Goal: Task Accomplishment & Management: Manage account settings

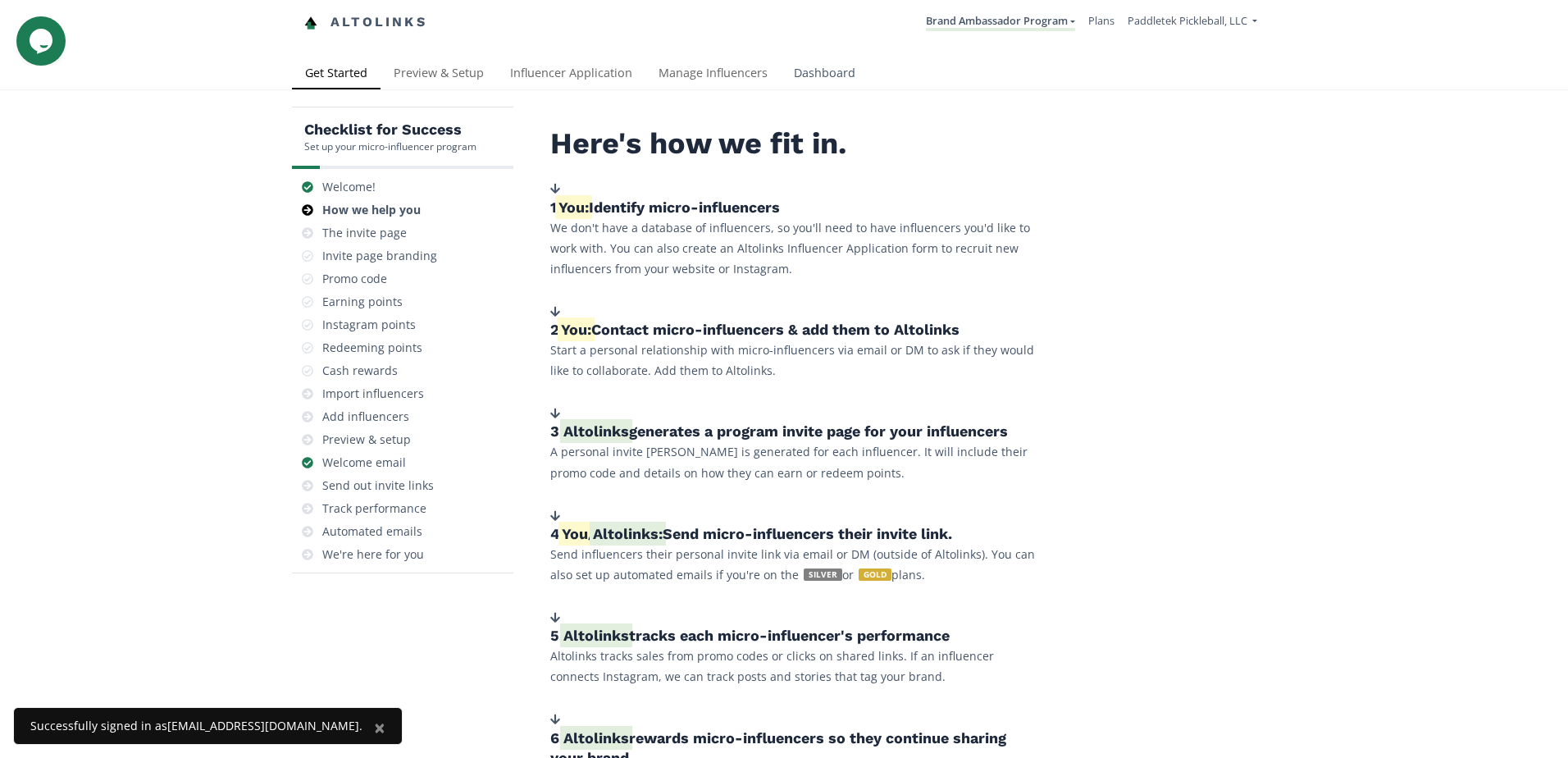
click at [789, 82] on link "Dashboard" at bounding box center [824, 74] width 88 height 33
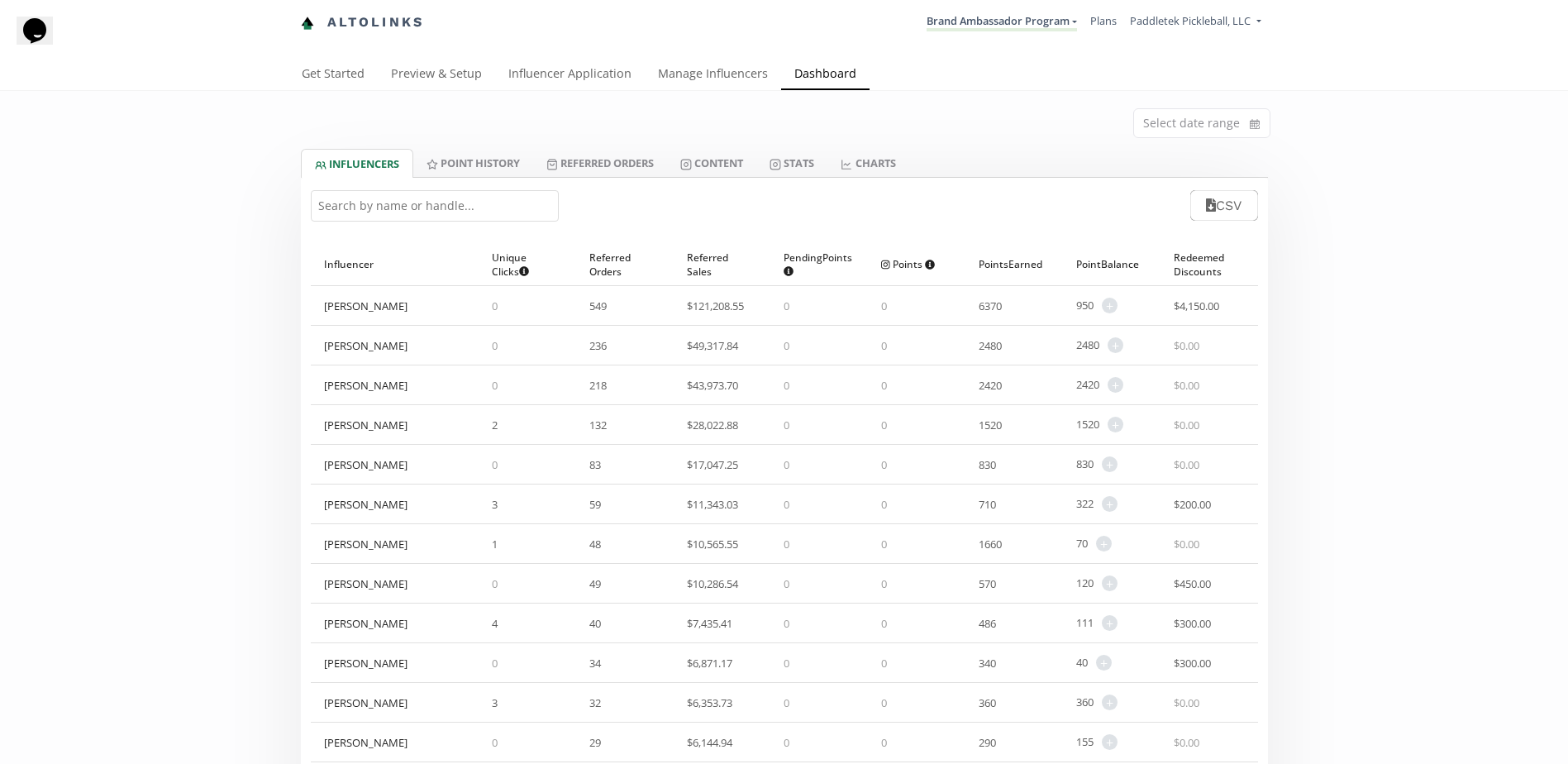
click at [369, 204] on input "text" at bounding box center [435, 206] width 248 height 31
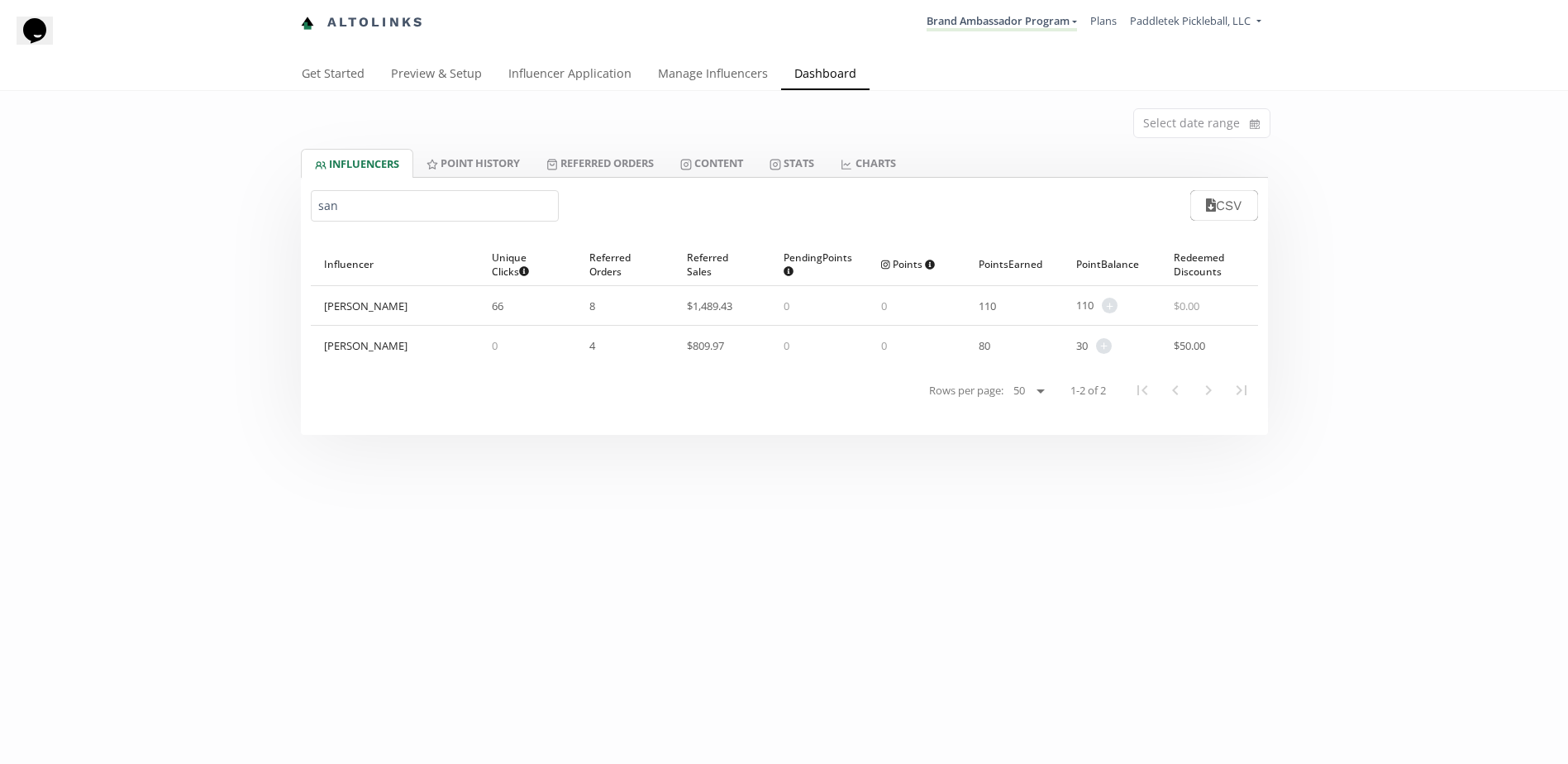
type input "san"
click at [1115, 345] on div "30 + Adjust point balance" at bounding box center [1096, 346] width 41 height 15
click at [1110, 345] on span "+" at bounding box center [1103, 346] width 15 height 15
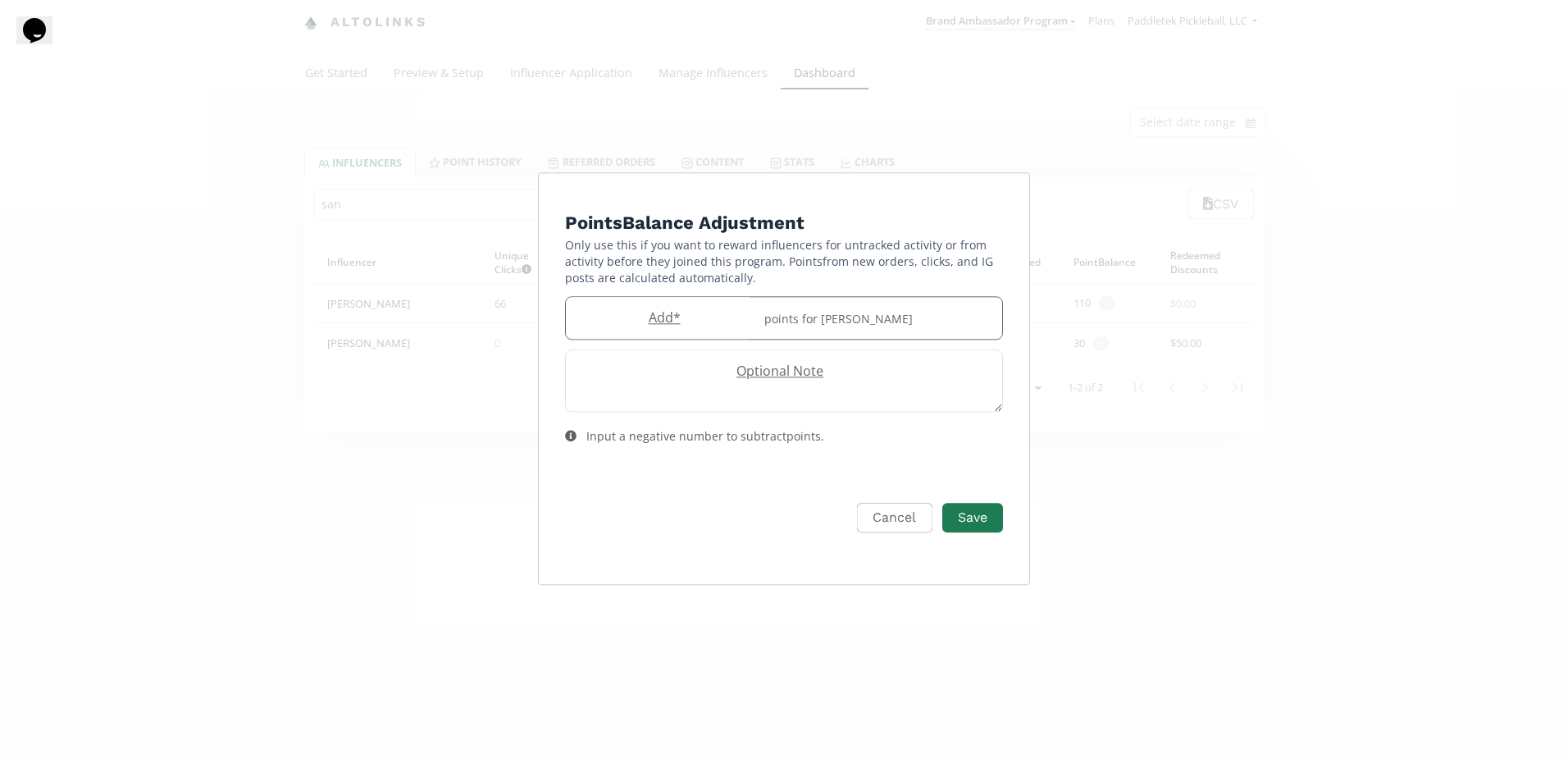
click at [723, 319] on label "Add *" at bounding box center [660, 317] width 189 height 19
type input "10"
click at [985, 514] on button "Save" at bounding box center [972, 517] width 66 height 35
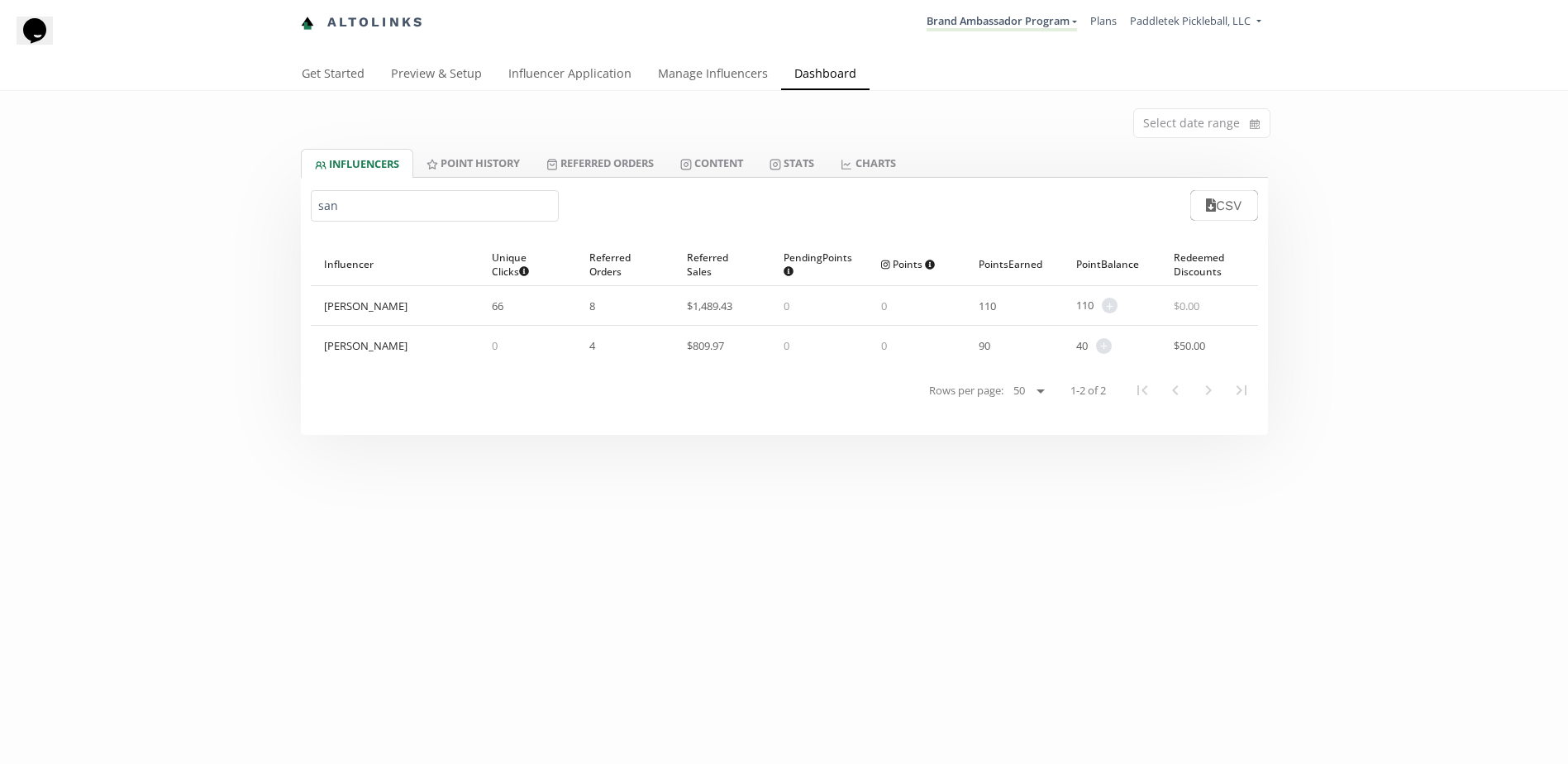
click at [389, 189] on div "san CSV" at bounding box center [784, 205] width 967 height 56
drag, startPoint x: 387, startPoint y: 200, endPoint x: 209, endPoint y: 222, distance: 179.4
click at [209, 222] on div "Select date range INFLUENCERS Point HISTORY Referred Orders Content Stats CHART…" at bounding box center [784, 263] width 1568 height 344
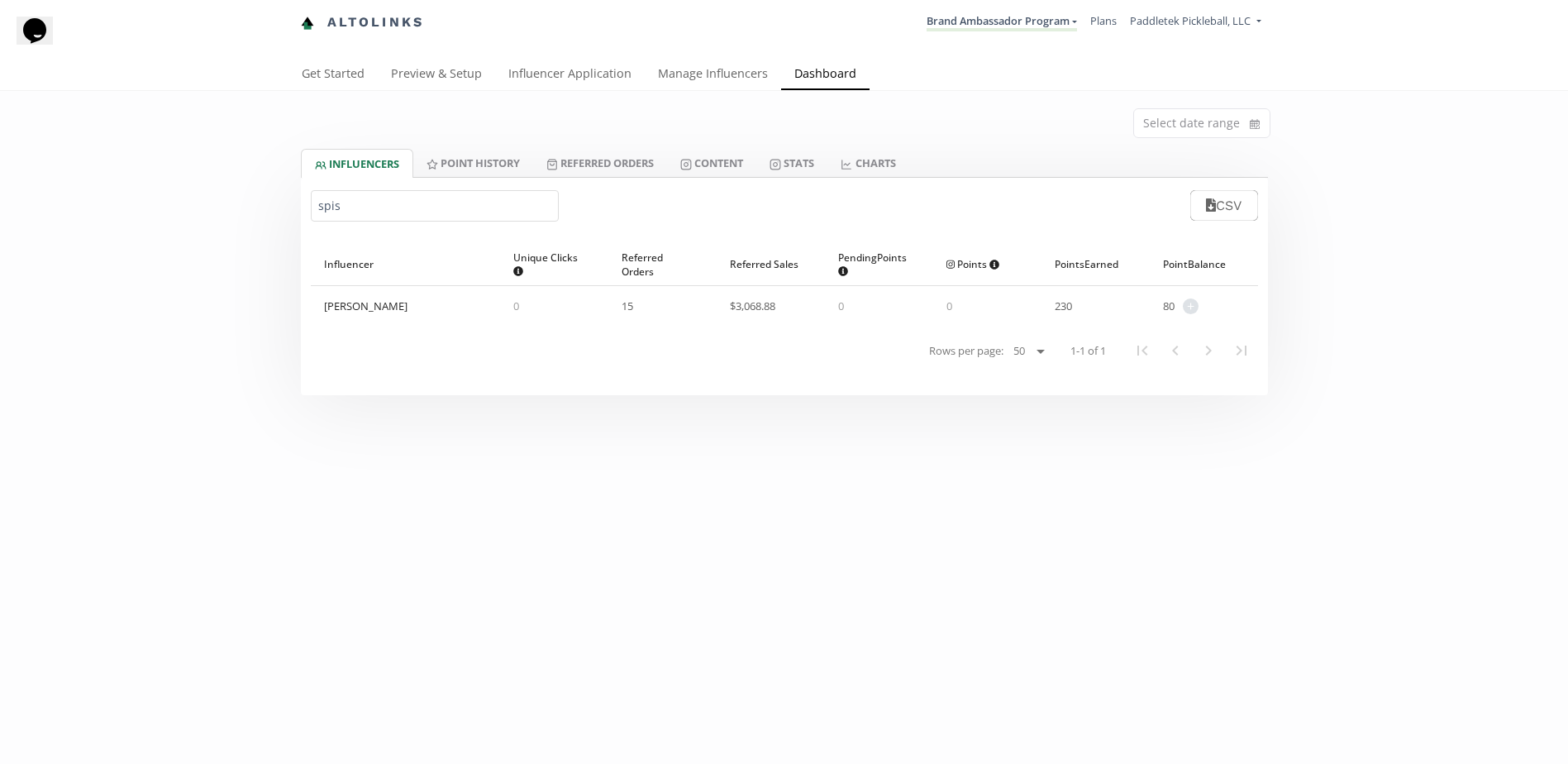
type input "spis"
click at [1195, 307] on span "+" at bounding box center [1190, 305] width 15 height 15
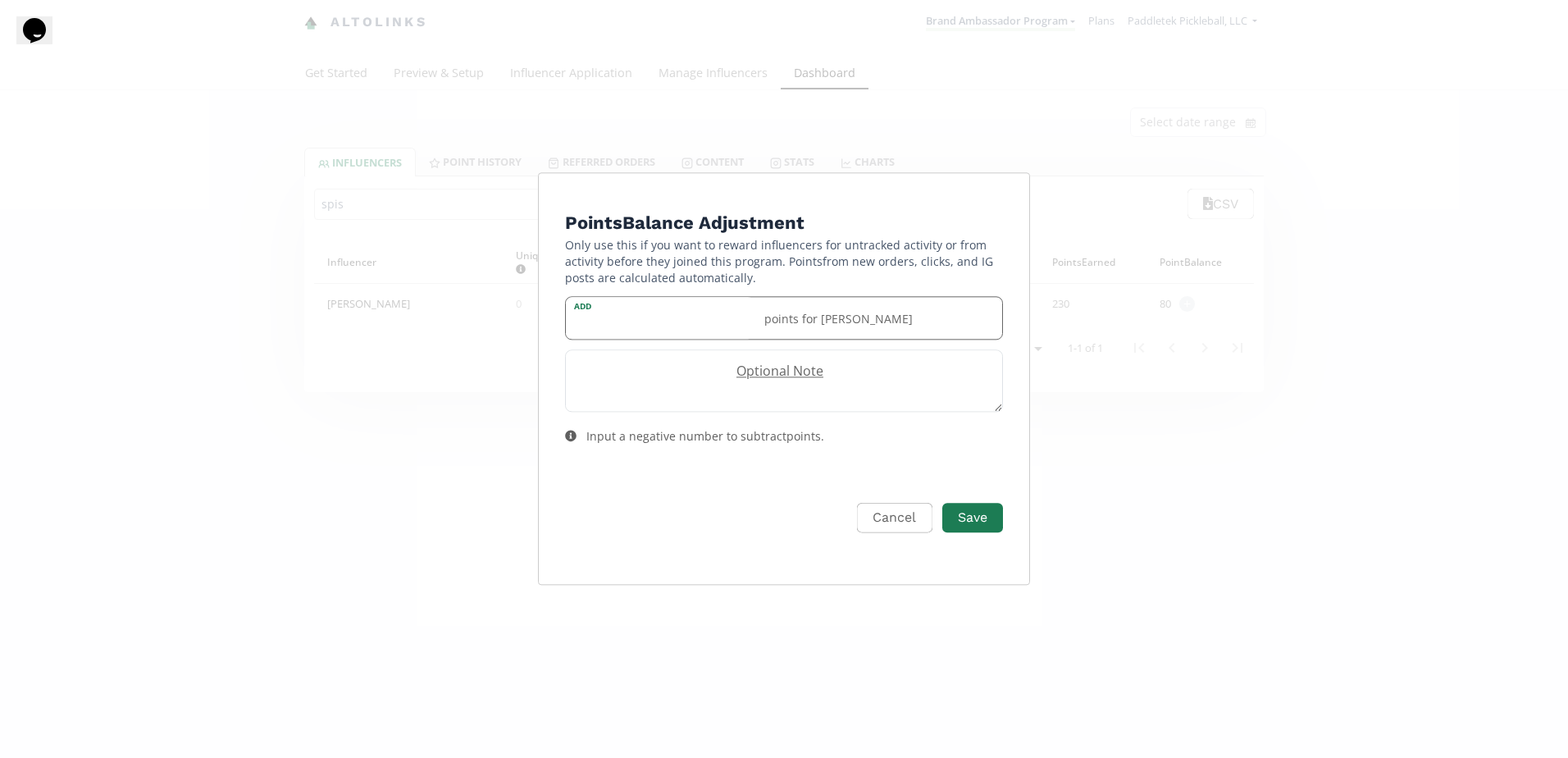
click at [644, 328] on input "Edit Program" at bounding box center [660, 317] width 189 height 42
type input "-80"
click at [968, 526] on button "Save" at bounding box center [972, 517] width 66 height 35
